Goal: Find specific page/section: Find specific page/section

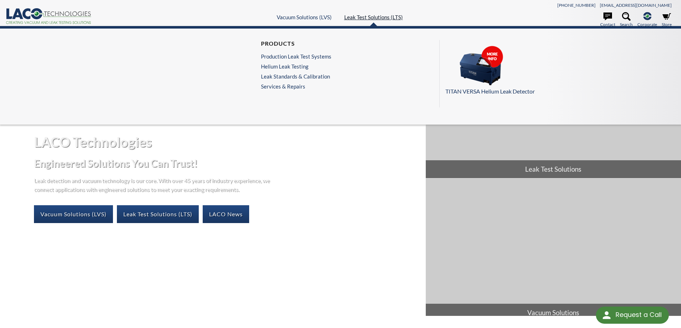
click at [393, 18] on link "Leak Test Solutions (LTS)" at bounding box center [373, 17] width 59 height 6
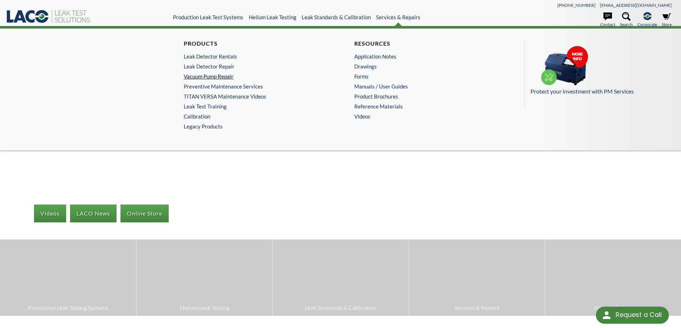
click at [218, 77] on link "Vacuum Pump Repair" at bounding box center [253, 76] width 139 height 6
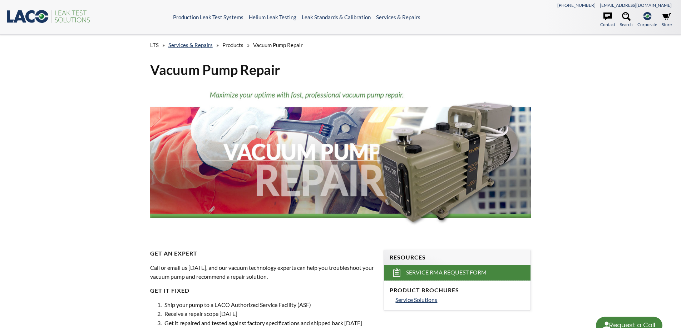
select select "Language Translate Widget"
